Goal: Task Accomplishment & Management: Manage account settings

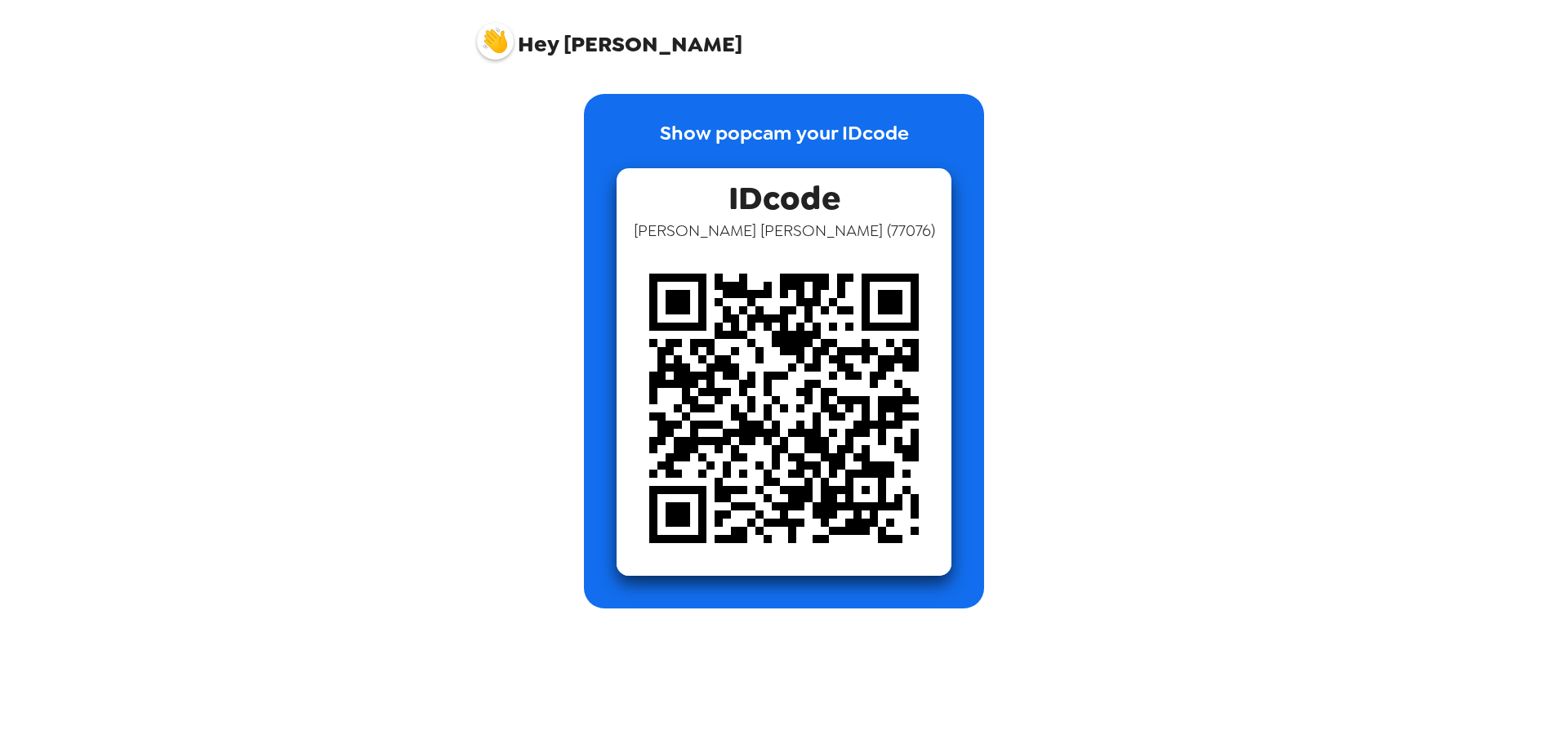
click at [487, 41] on img at bounding box center [495, 41] width 37 height 37
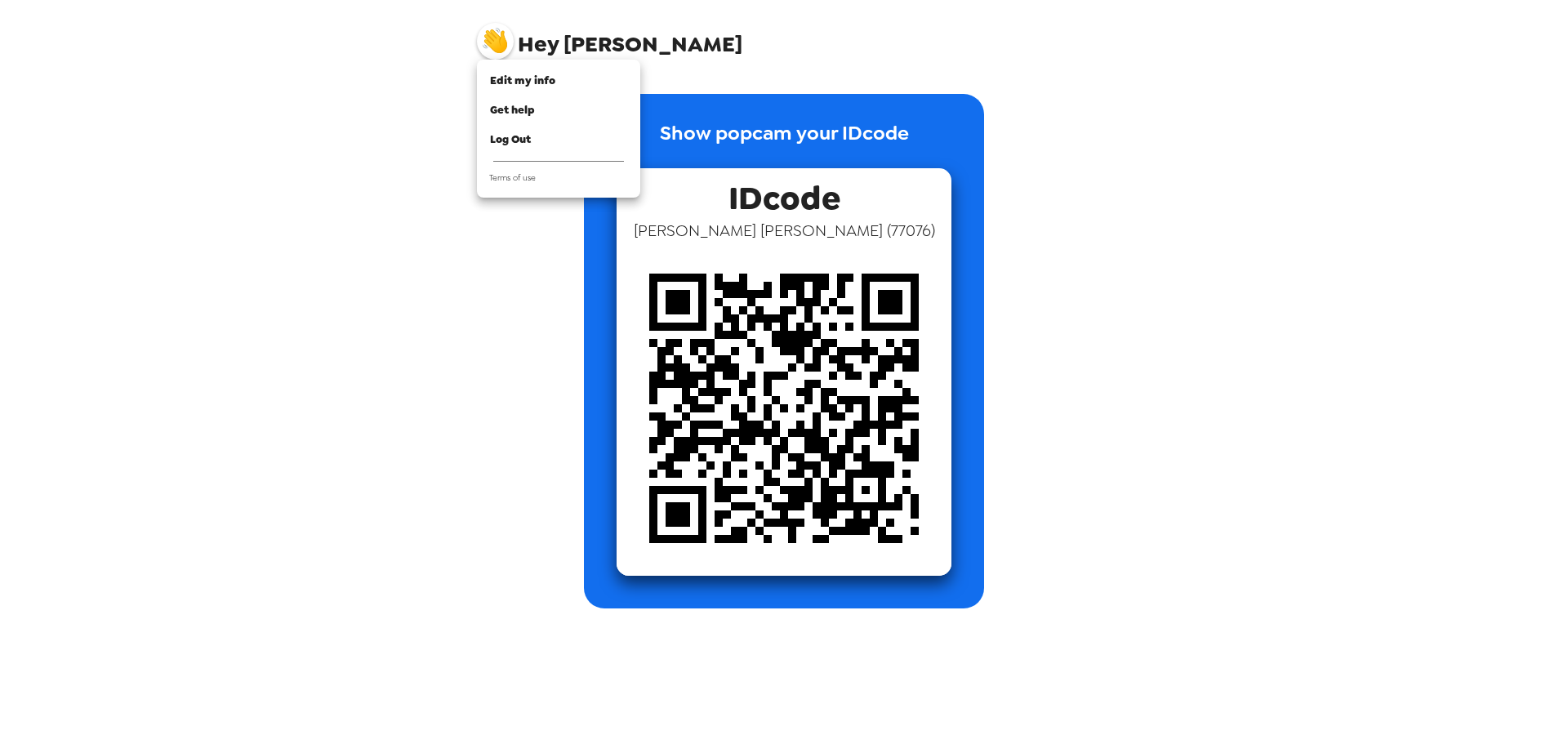
click at [304, 166] on div at bounding box center [784, 372] width 1568 height 744
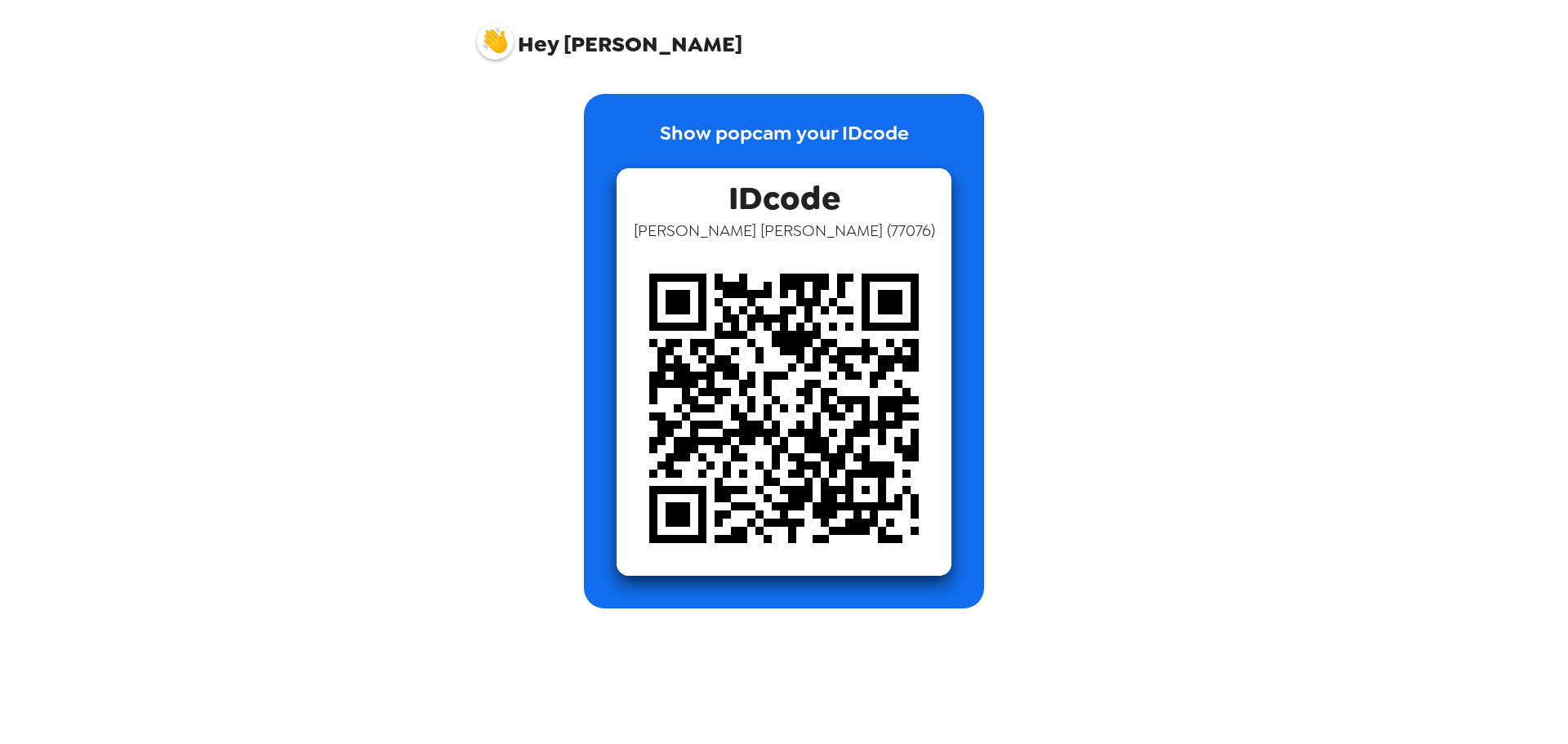
click at [488, 32] on img at bounding box center [495, 41] width 37 height 37
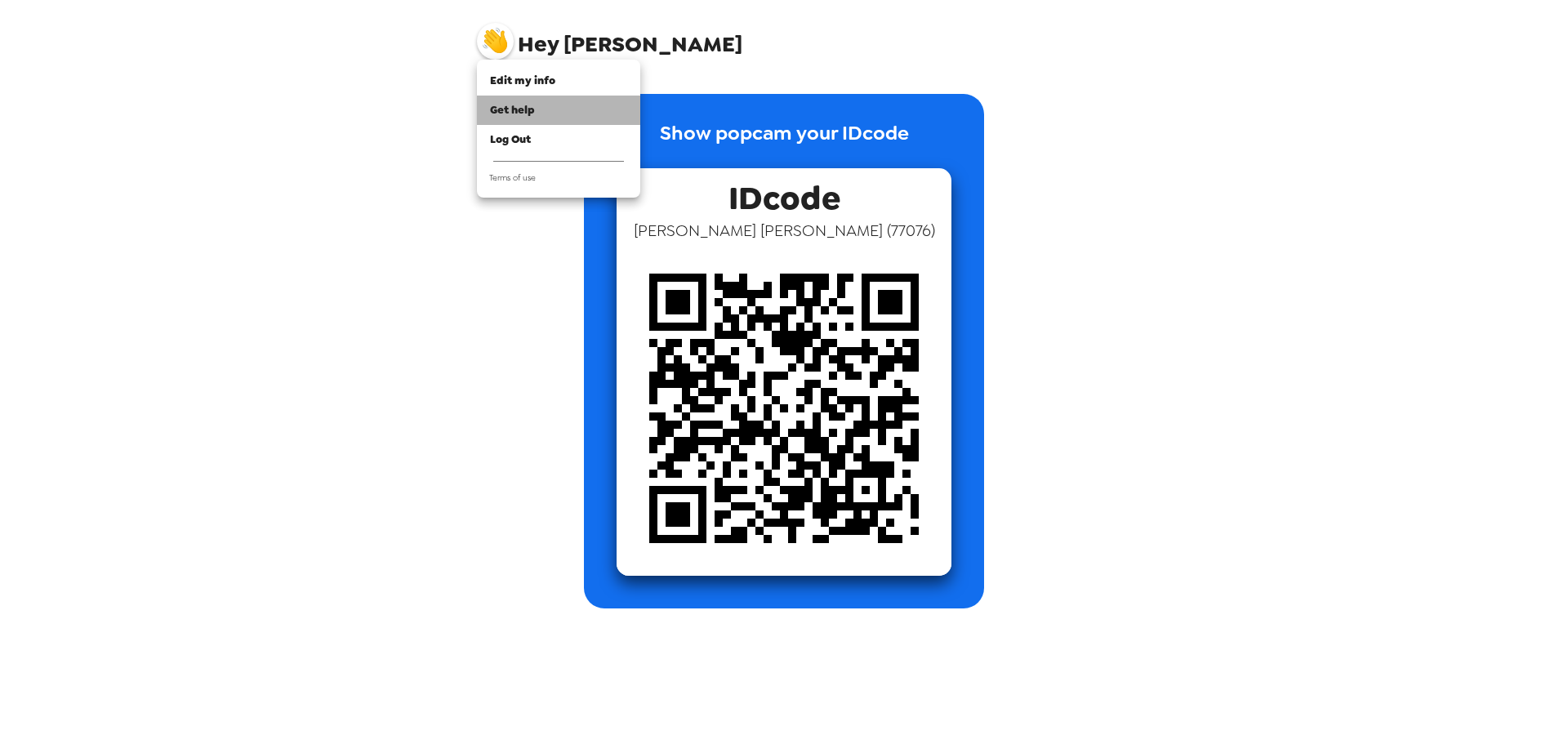
click at [513, 104] on span "Get help" at bounding box center [512, 110] width 45 height 14
click at [530, 78] on span "Edit my info" at bounding box center [522, 80] width 66 height 14
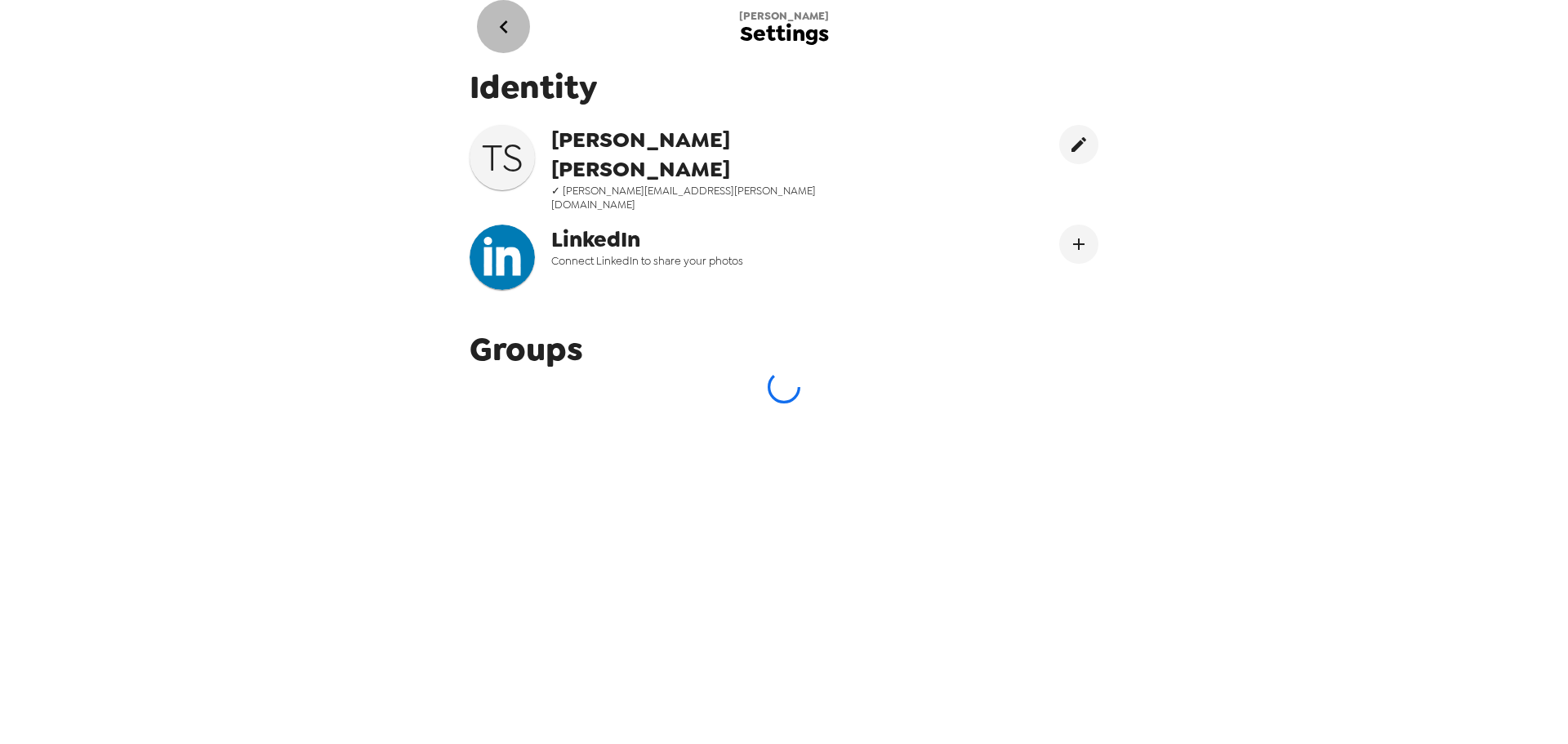
click at [500, 24] on icon "go back" at bounding box center [504, 26] width 26 height 26
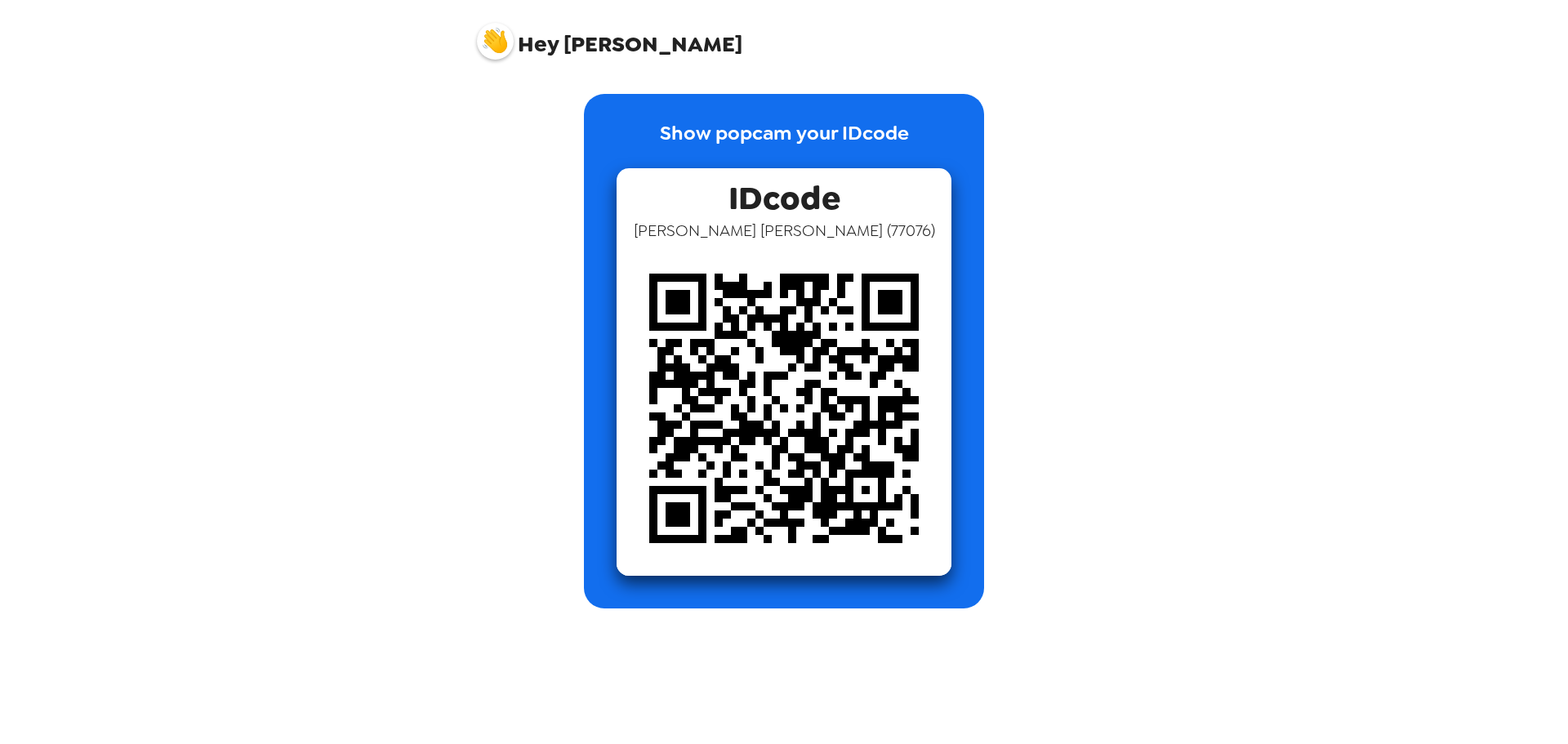
click at [497, 46] on img at bounding box center [495, 41] width 37 height 37
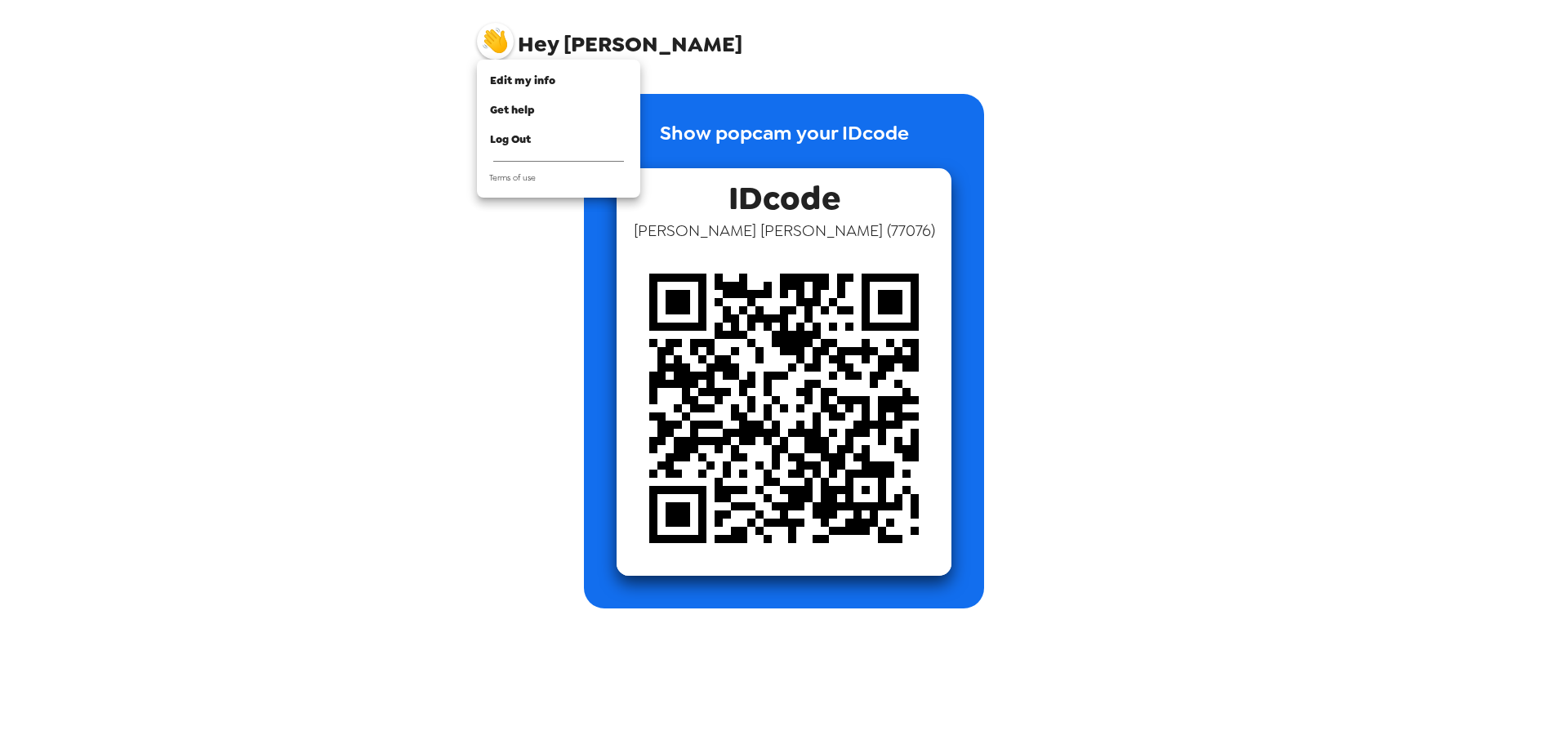
click at [559, 47] on div at bounding box center [784, 372] width 1568 height 744
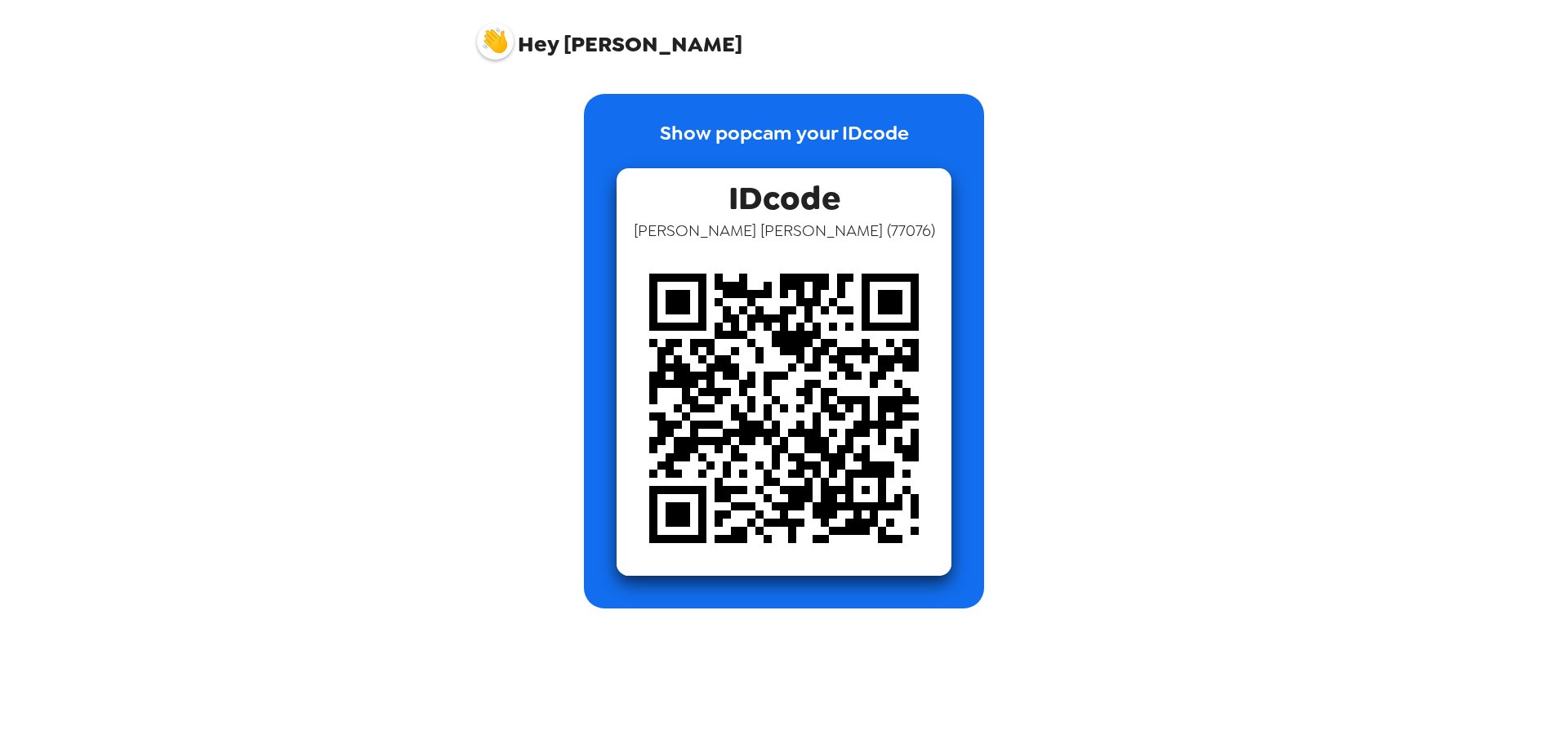
click at [576, 44] on div "Edit my info Get help Log Out Terms of use" at bounding box center [784, 372] width 1568 height 744
click at [524, 49] on span "Hey" at bounding box center [539, 44] width 41 height 29
